Goal: Obtain resource: Download file/media

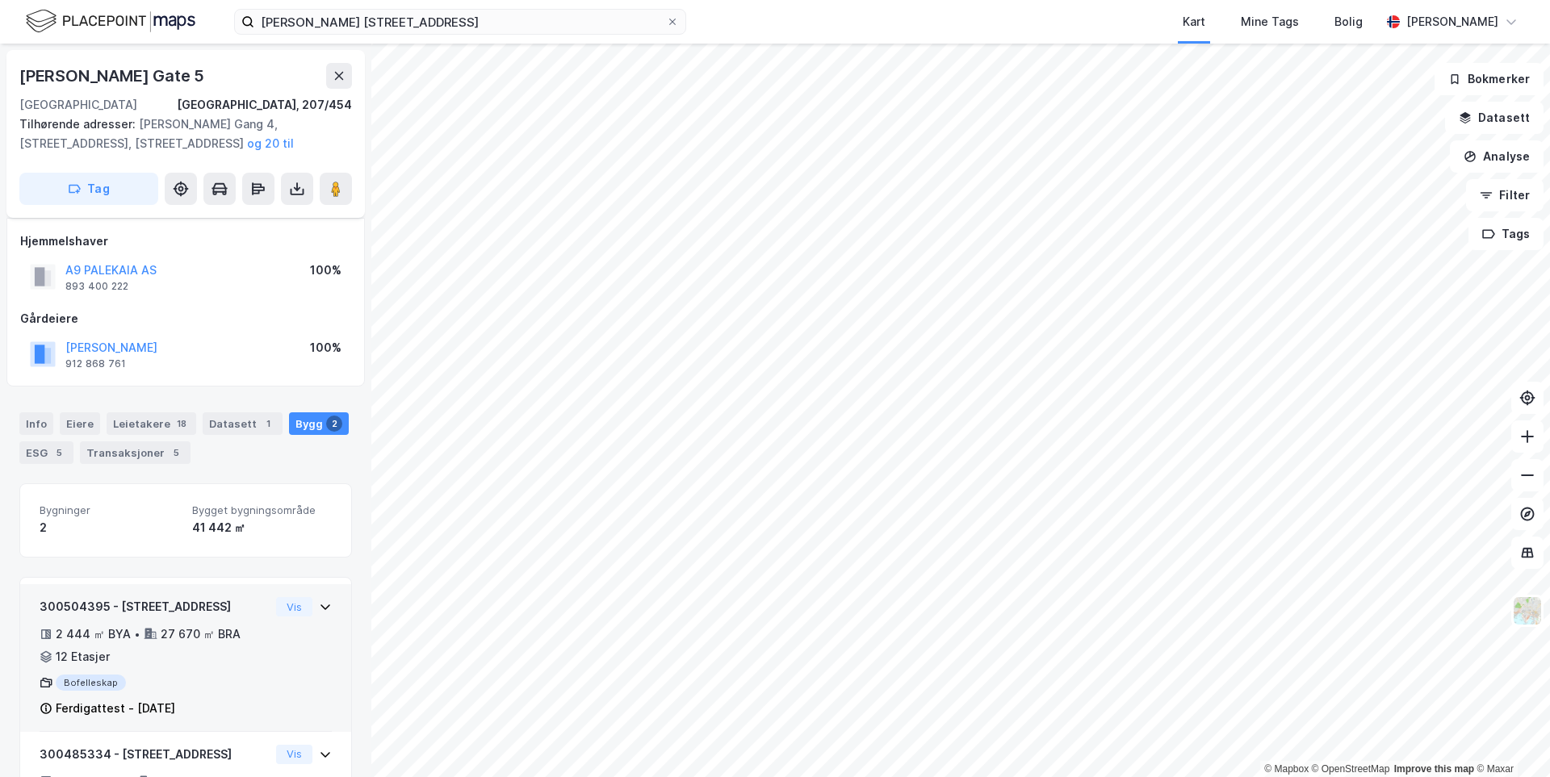
scroll to position [147, 0]
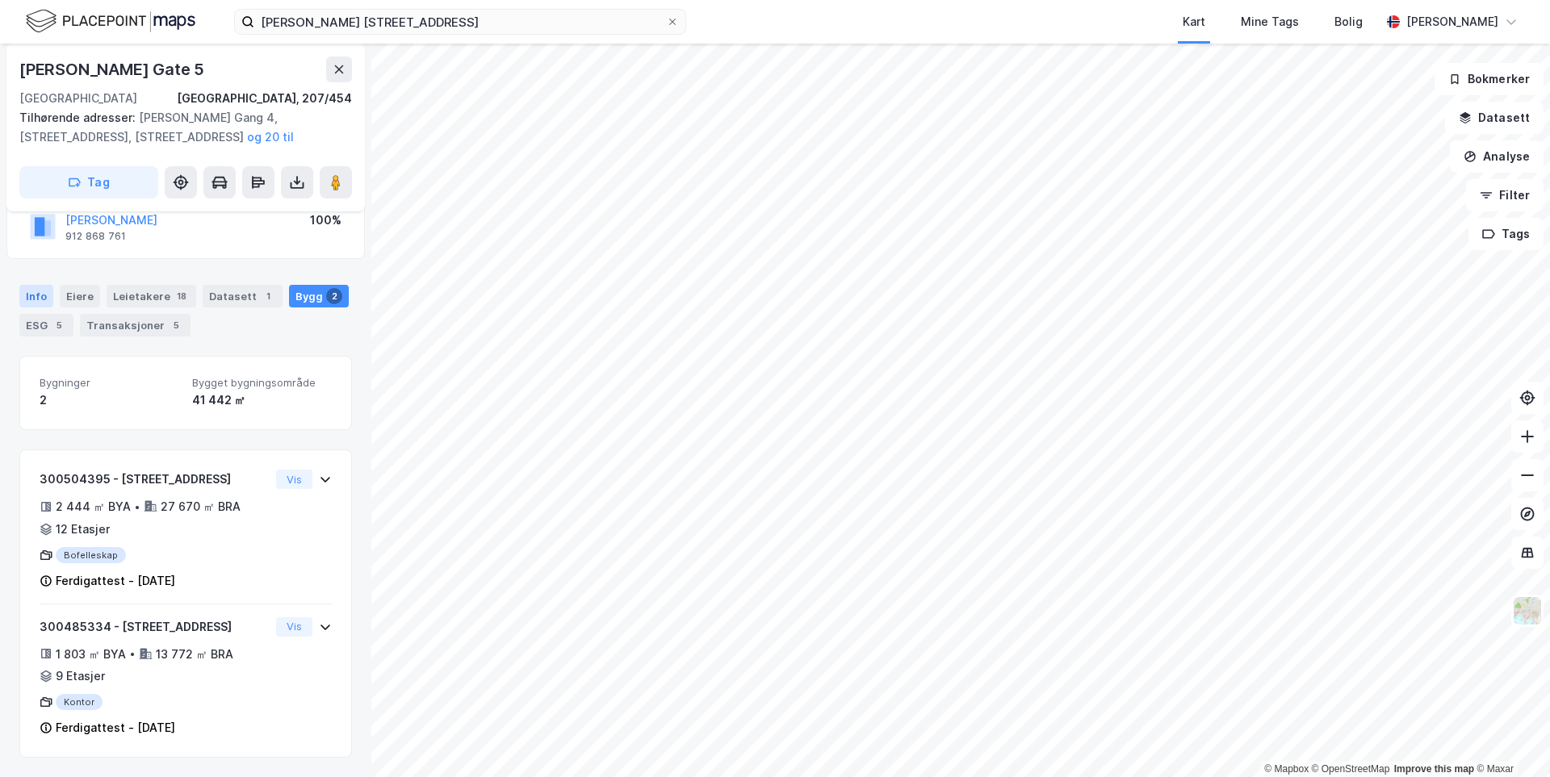
click at [49, 285] on div "Info" at bounding box center [36, 296] width 34 height 23
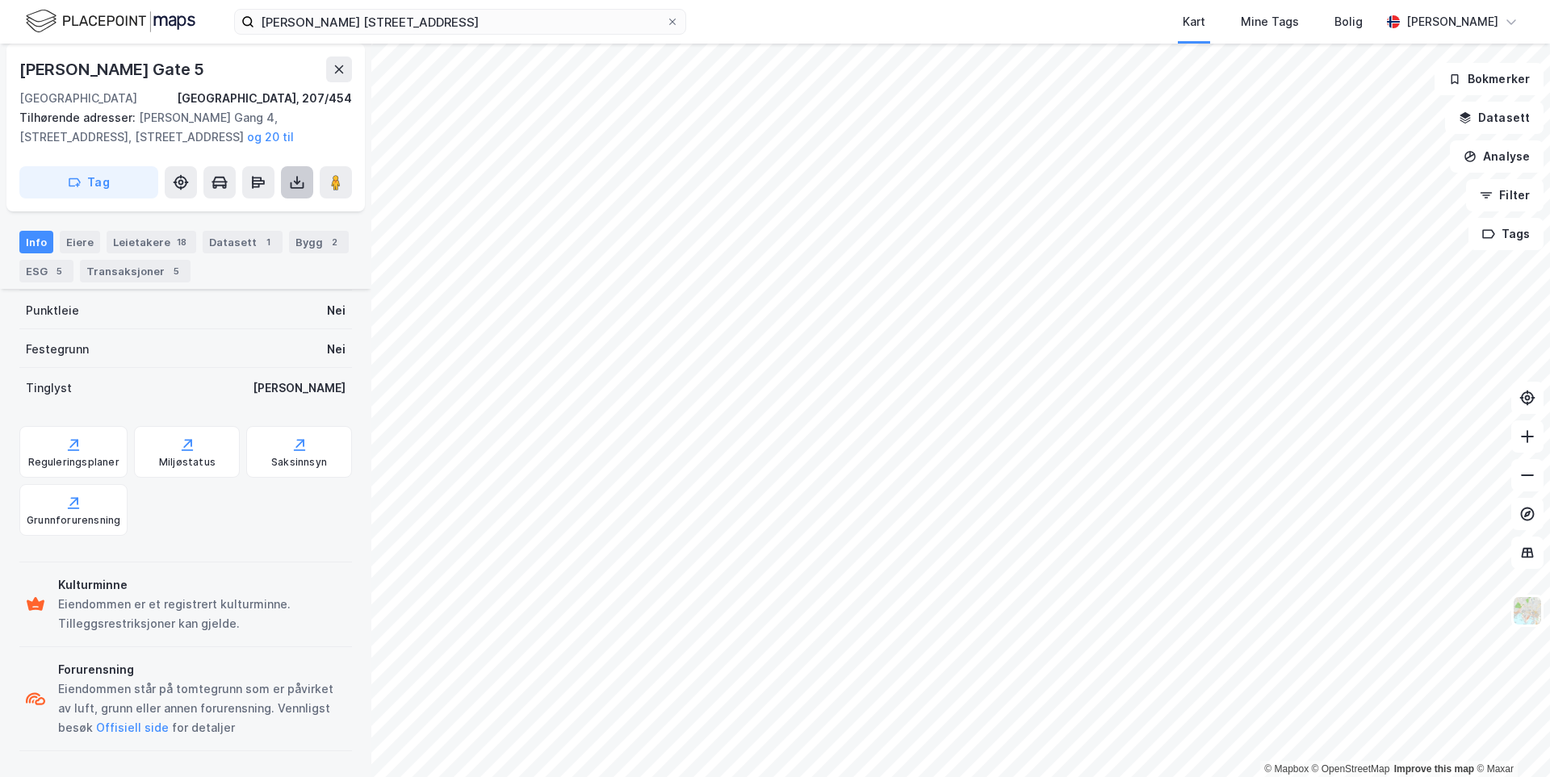
click at [286, 193] on button at bounding box center [297, 182] width 32 height 32
click at [270, 219] on div "Last ned grunnbok" at bounding box center [227, 215] width 172 height 26
click at [273, 219] on div "Last ned grunnbok" at bounding box center [227, 215] width 172 height 26
click at [232, 86] on div "[PERSON_NAME] [STREET_ADDRESS], 207/454" at bounding box center [185, 83] width 333 height 52
click at [142, 248] on div "Leietakere 18" at bounding box center [152, 242] width 90 height 23
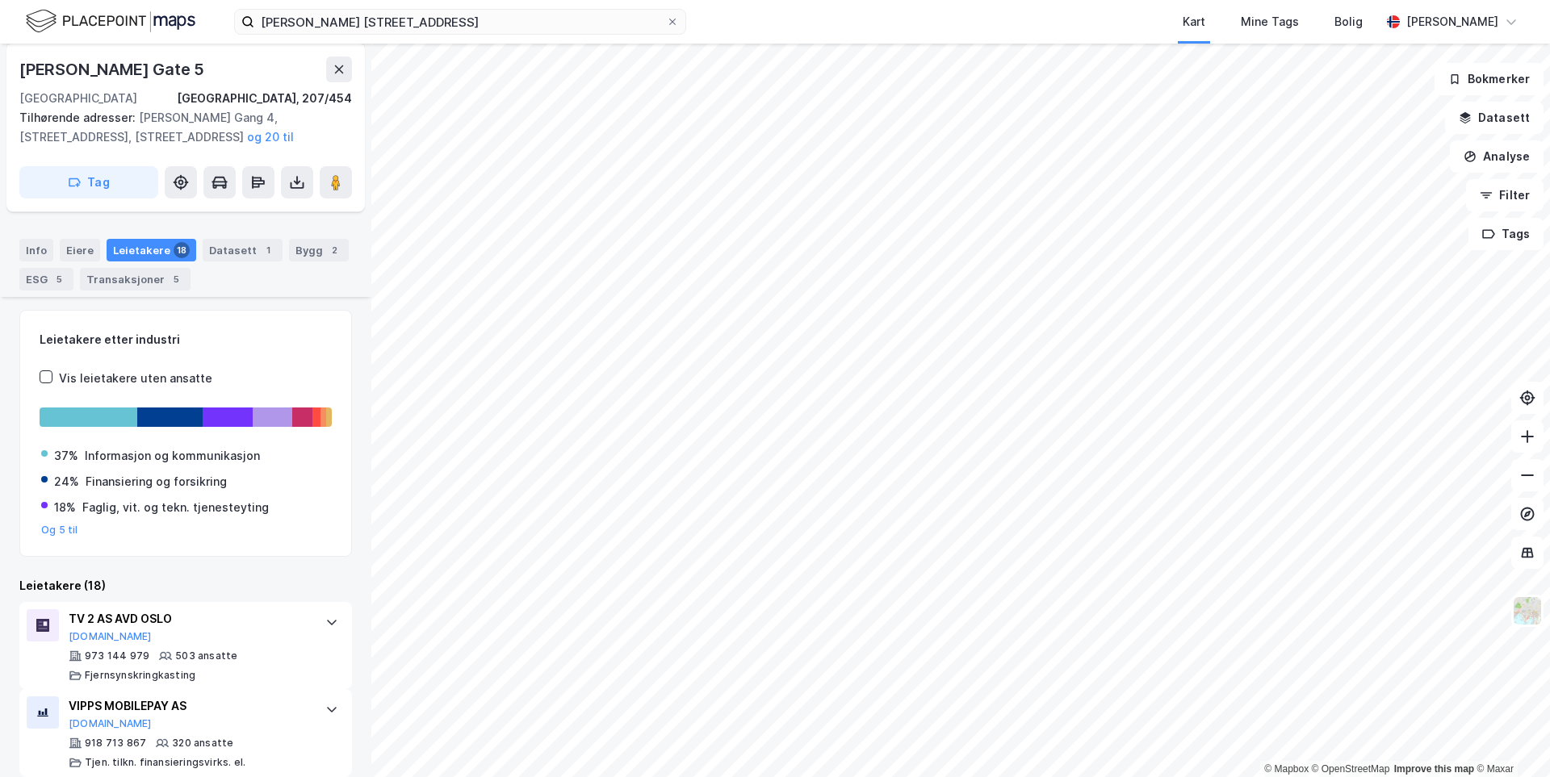
scroll to position [145, 0]
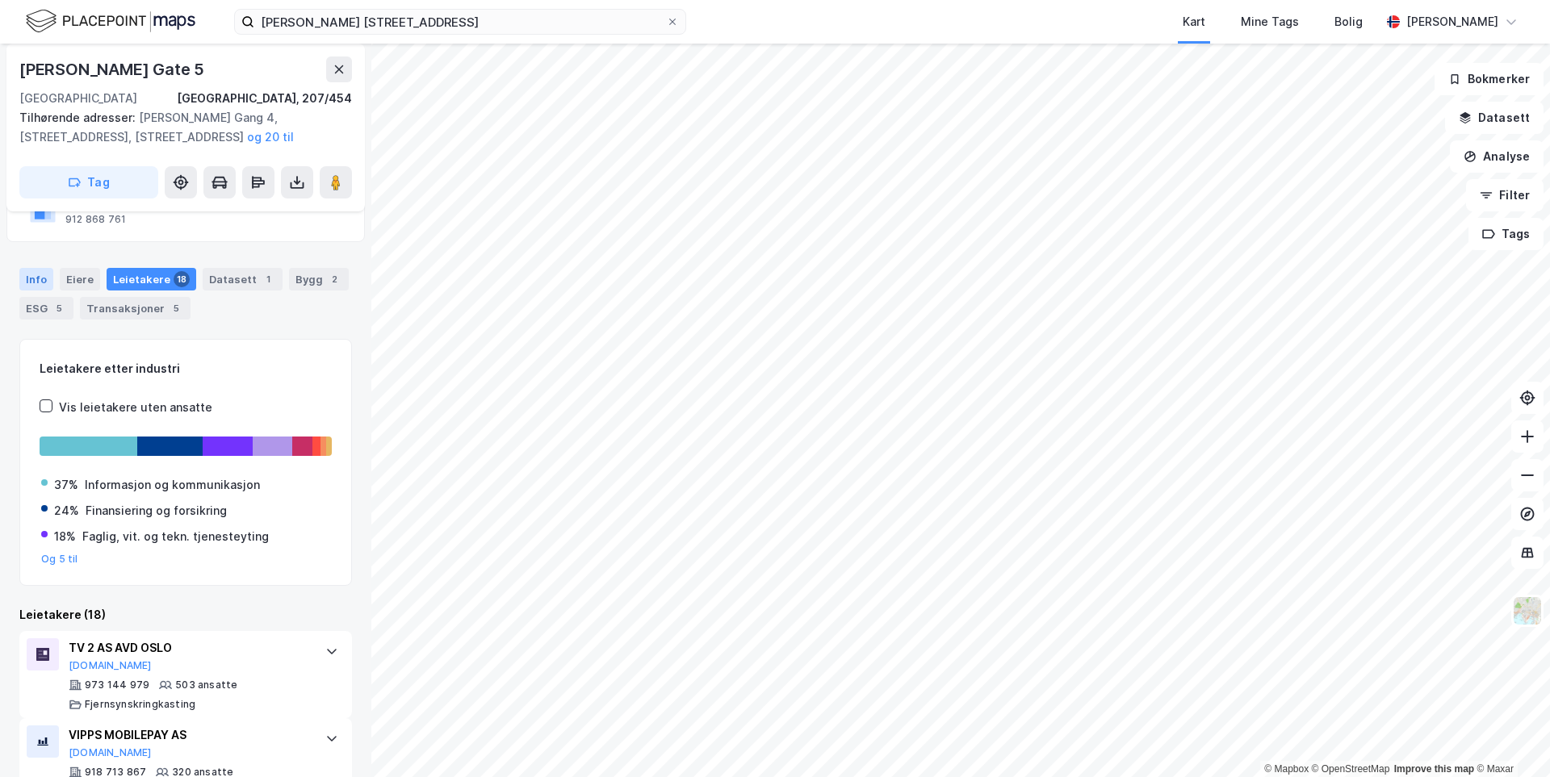
click at [36, 271] on div "Info" at bounding box center [36, 279] width 34 height 23
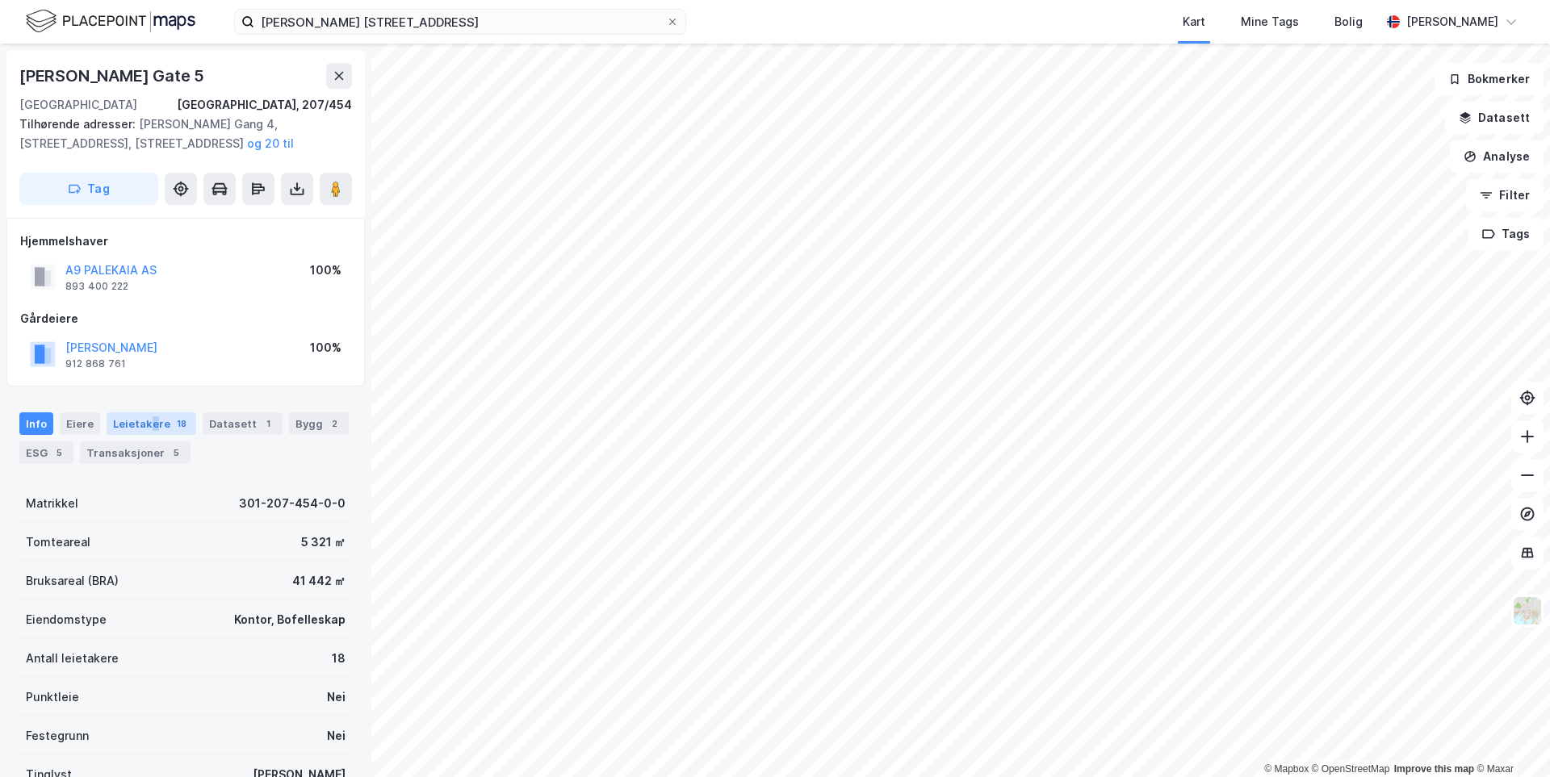
click at [153, 426] on div "Leietakere 18" at bounding box center [152, 424] width 90 height 23
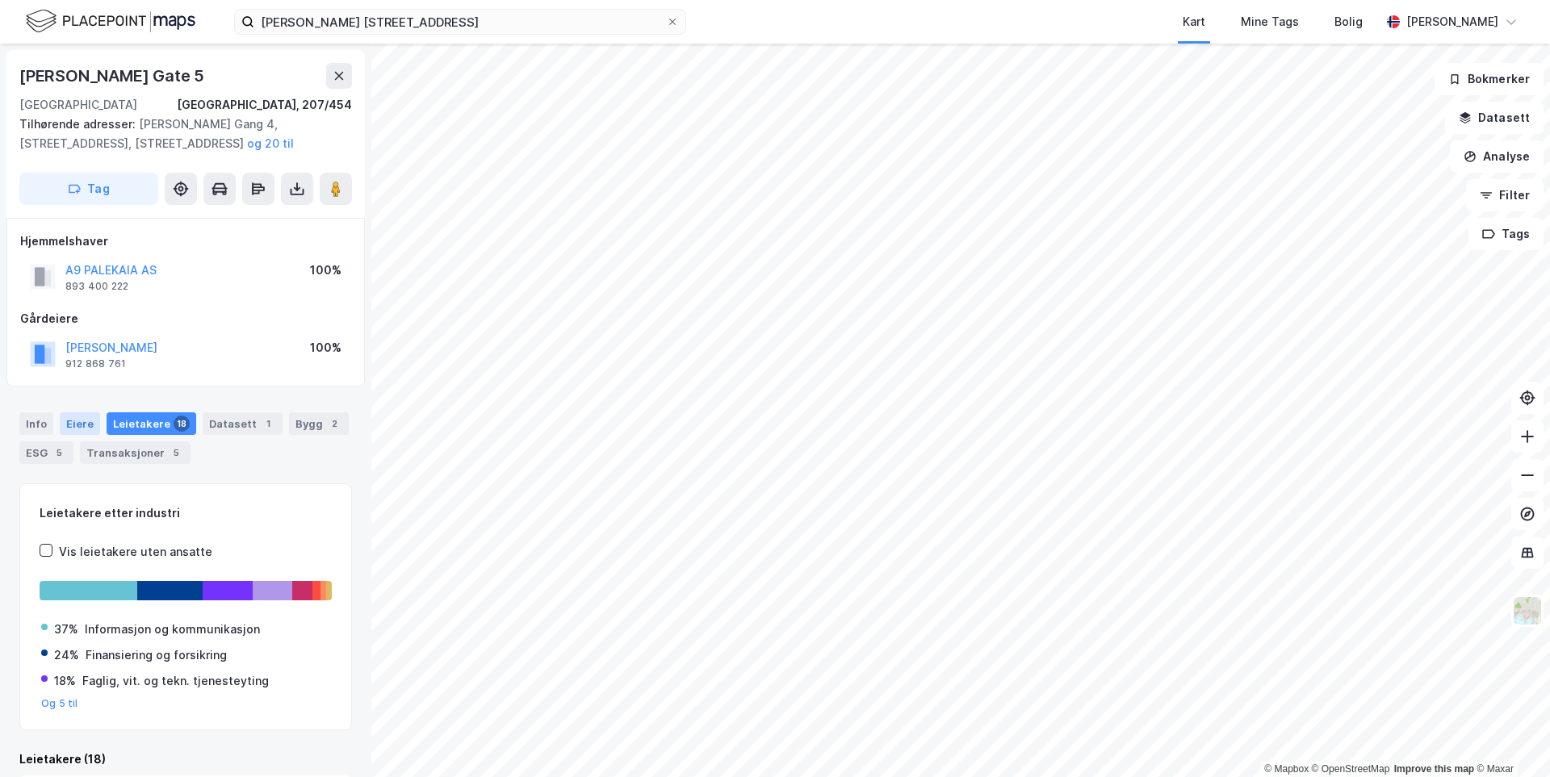
click at [78, 423] on div "Eiere" at bounding box center [80, 424] width 40 height 23
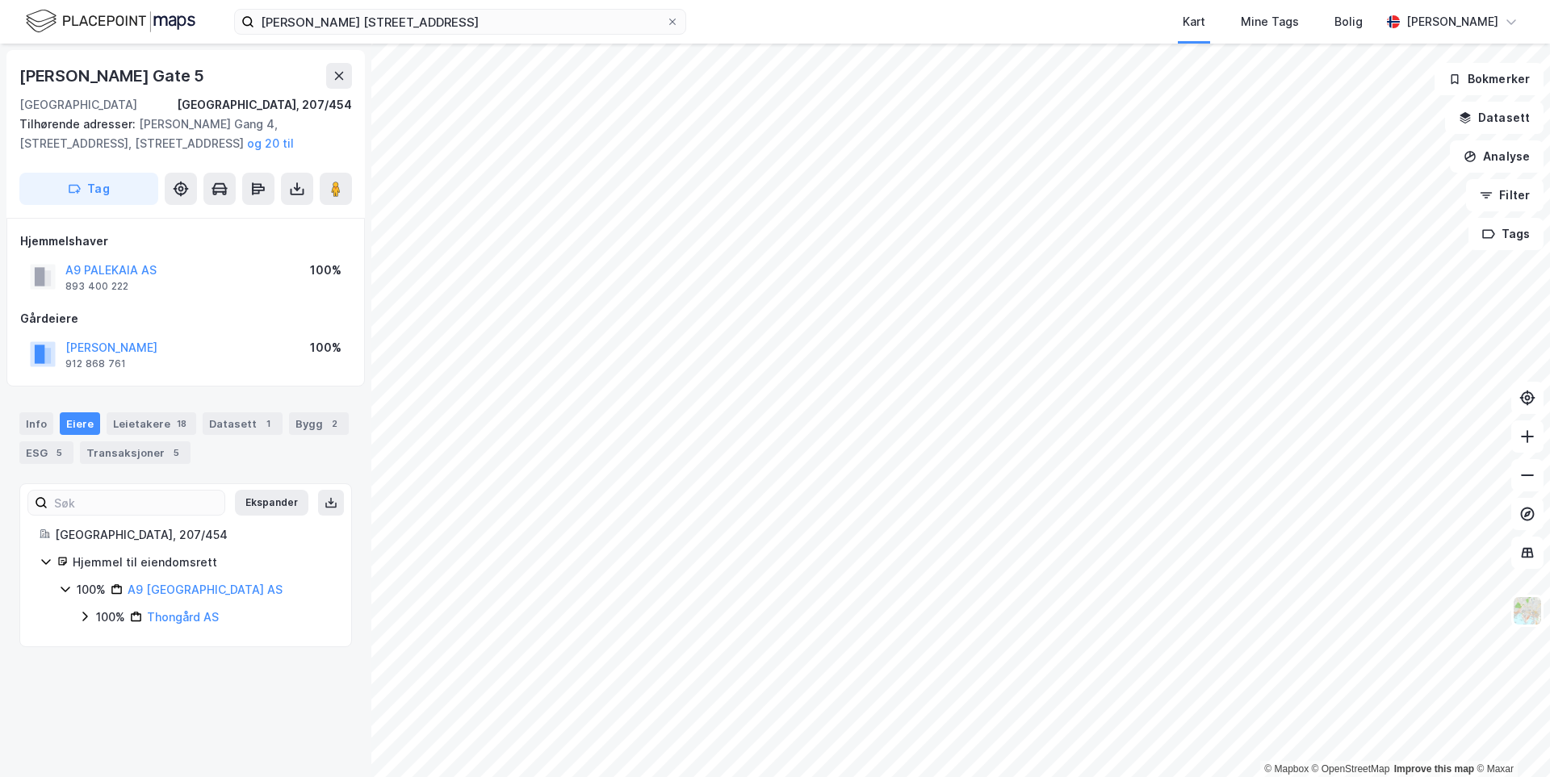
click at [85, 619] on icon at bounding box center [84, 618] width 5 height 10
click at [70, 588] on icon at bounding box center [65, 589] width 13 height 13
click at [72, 588] on div "100% A9 [GEOGRAPHIC_DATA] AS" at bounding box center [195, 589] width 273 height 19
